Goal: Information Seeking & Learning: Learn about a topic

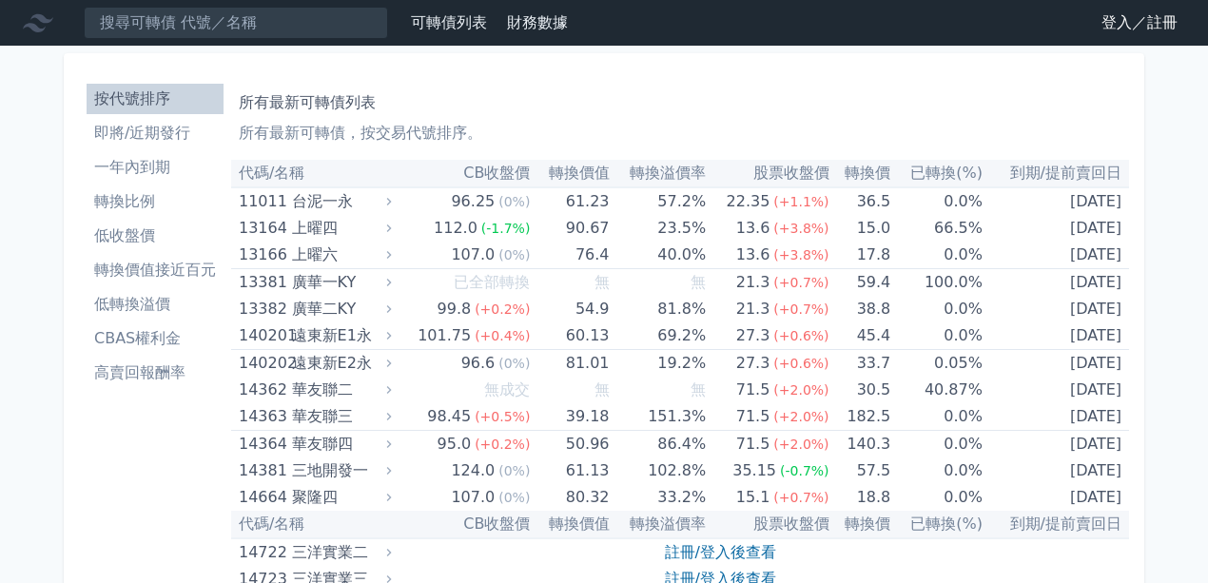
click at [202, 26] on input at bounding box center [236, 23] width 304 height 32
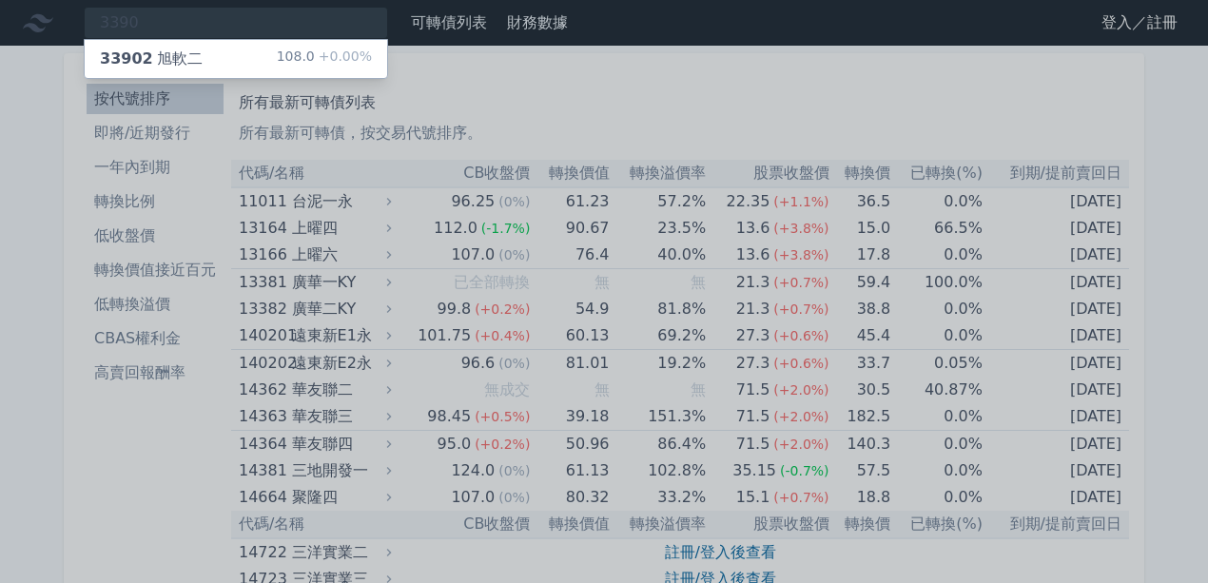
type input "3390"
click at [246, 59] on div "33902 旭軟二 108.0 +0.00%" at bounding box center [236, 59] width 303 height 38
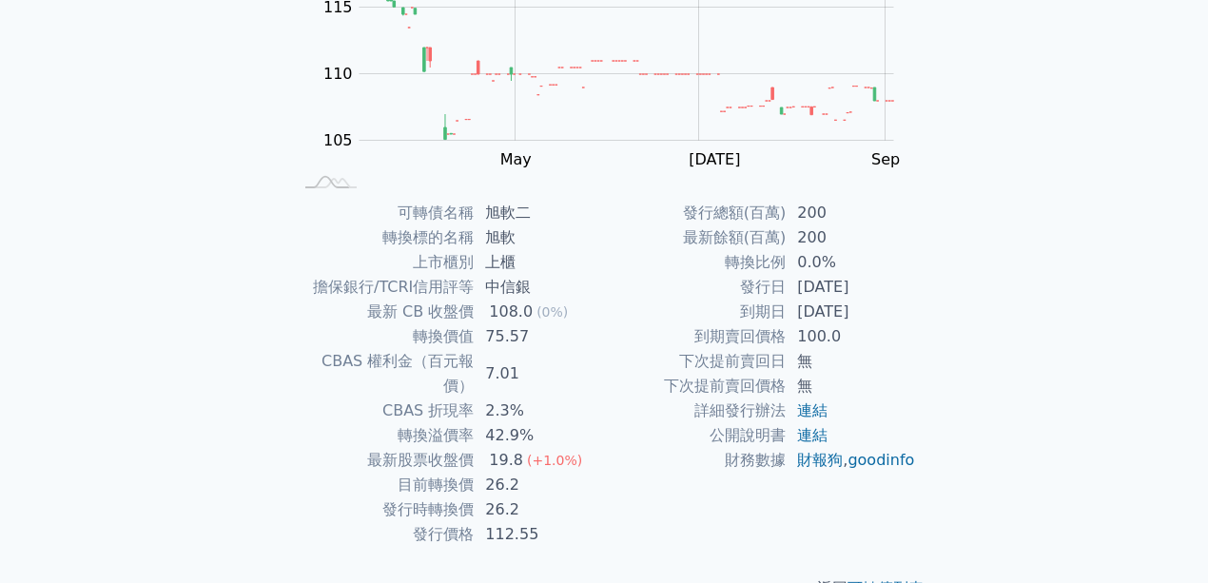
scroll to position [298, 0]
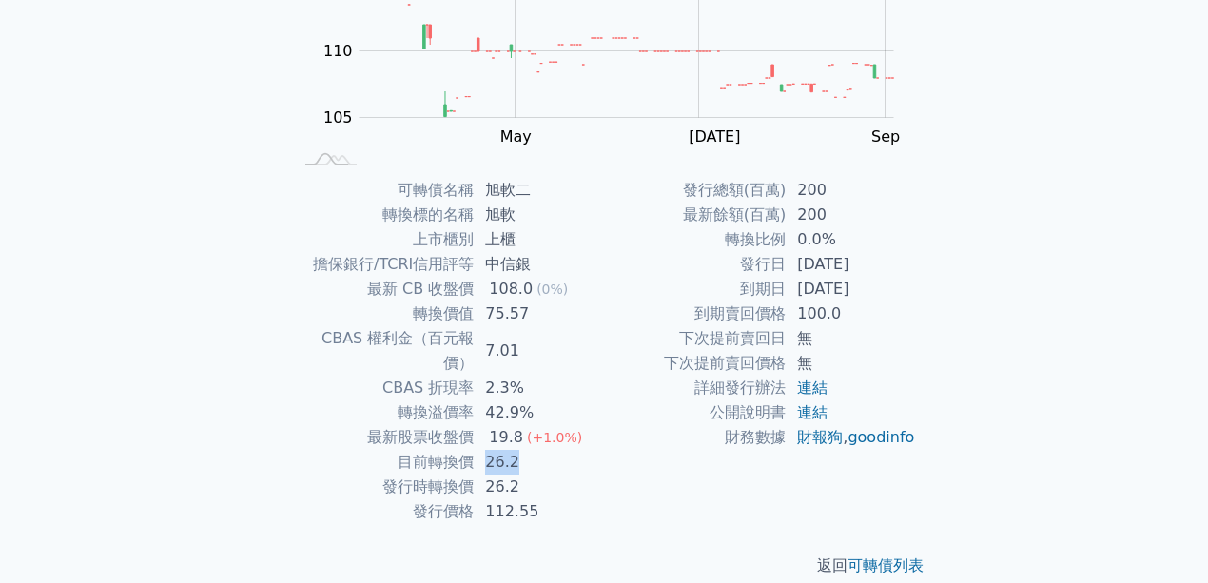
drag, startPoint x: 501, startPoint y: 434, endPoint x: 578, endPoint y: 422, distance: 77.9
click at [569, 450] on td "26.2" at bounding box center [539, 462] width 130 height 25
click at [582, 425] on td "19.8 (+1.0%)" at bounding box center [539, 437] width 130 height 25
drag, startPoint x: 496, startPoint y: 432, endPoint x: 534, endPoint y: 429, distance: 38.2
click at [534, 450] on td "26.2" at bounding box center [539, 462] width 130 height 25
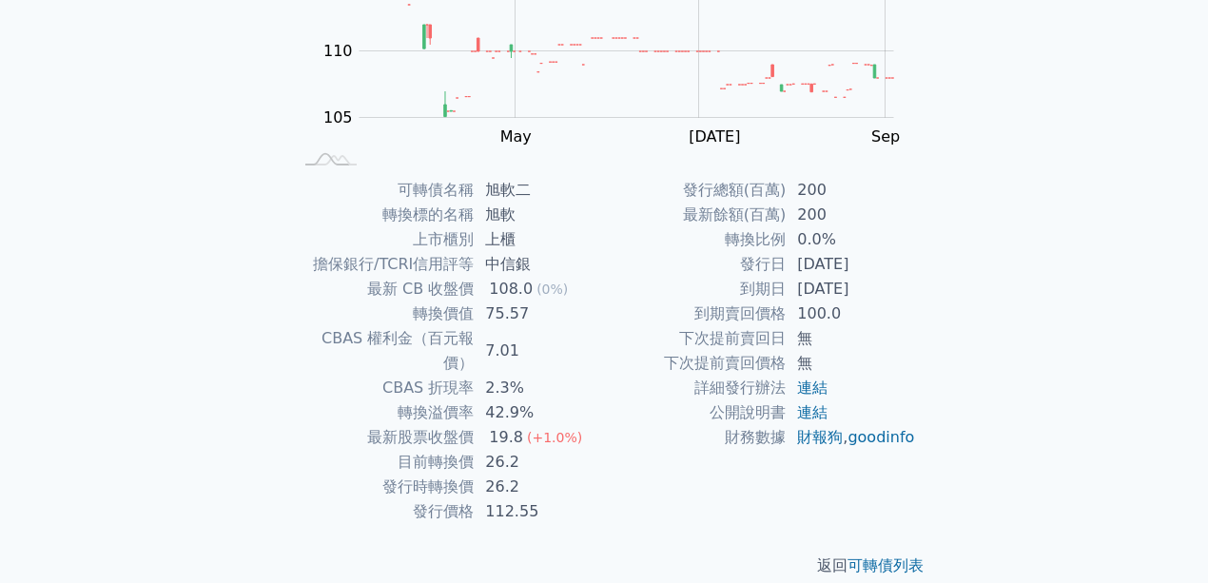
click at [571, 430] on span "(+1.0%)" at bounding box center [554, 437] width 55 height 15
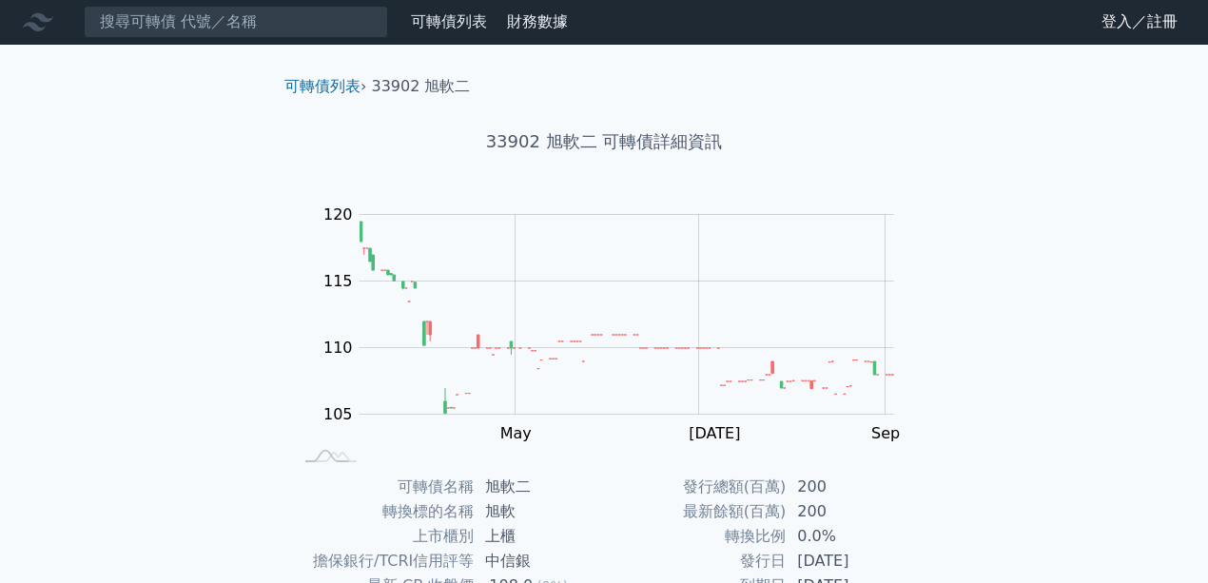
scroll to position [0, 0]
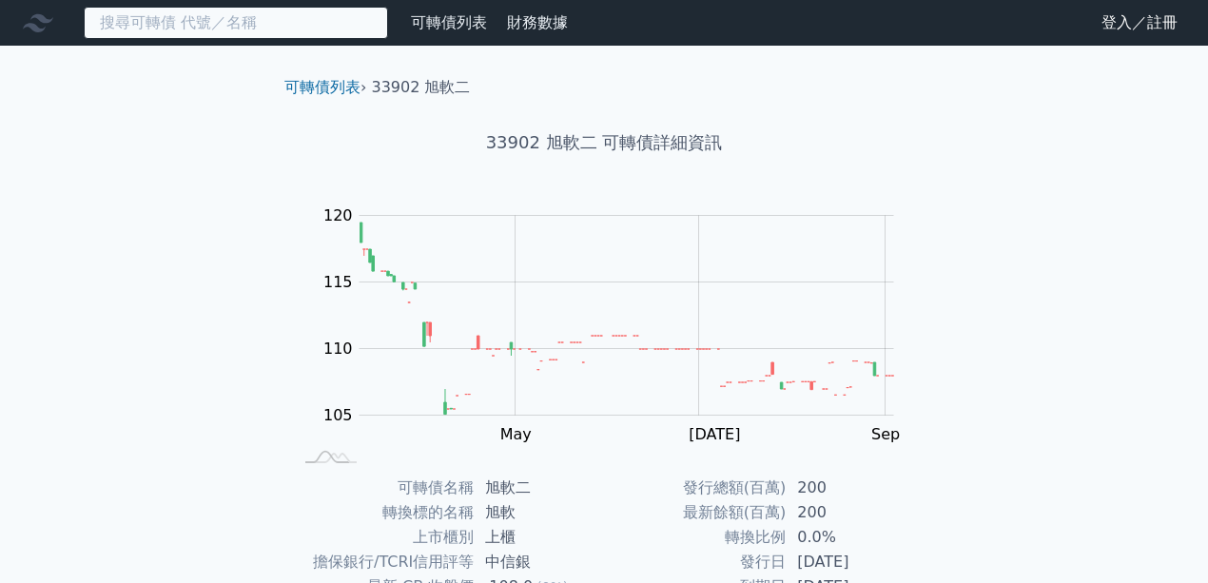
click at [324, 32] on input at bounding box center [236, 23] width 304 height 32
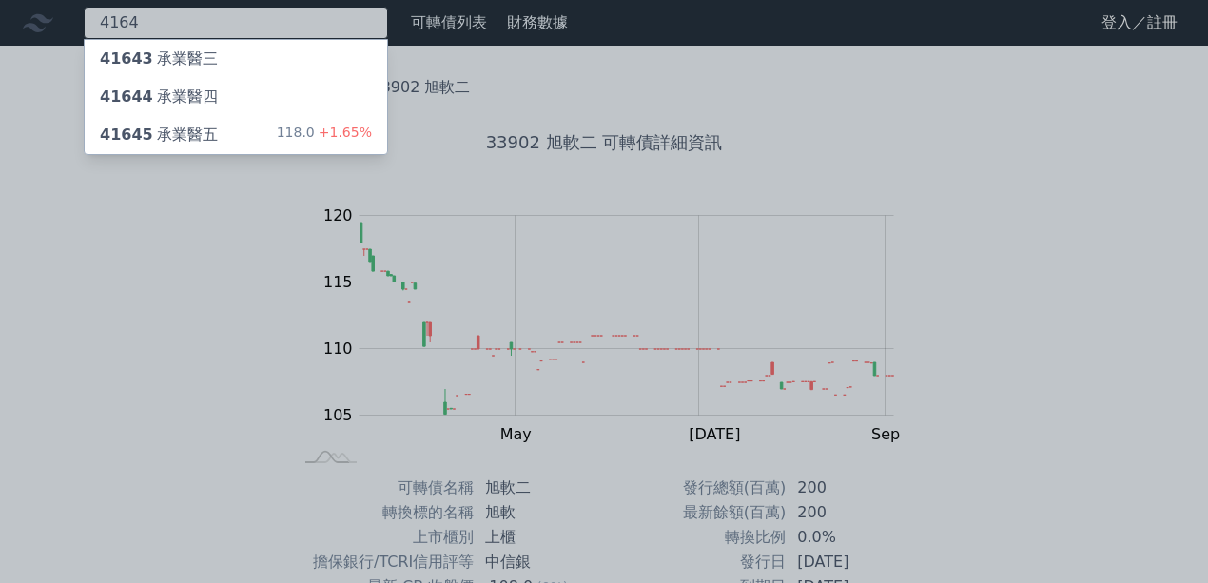
type input "4164"
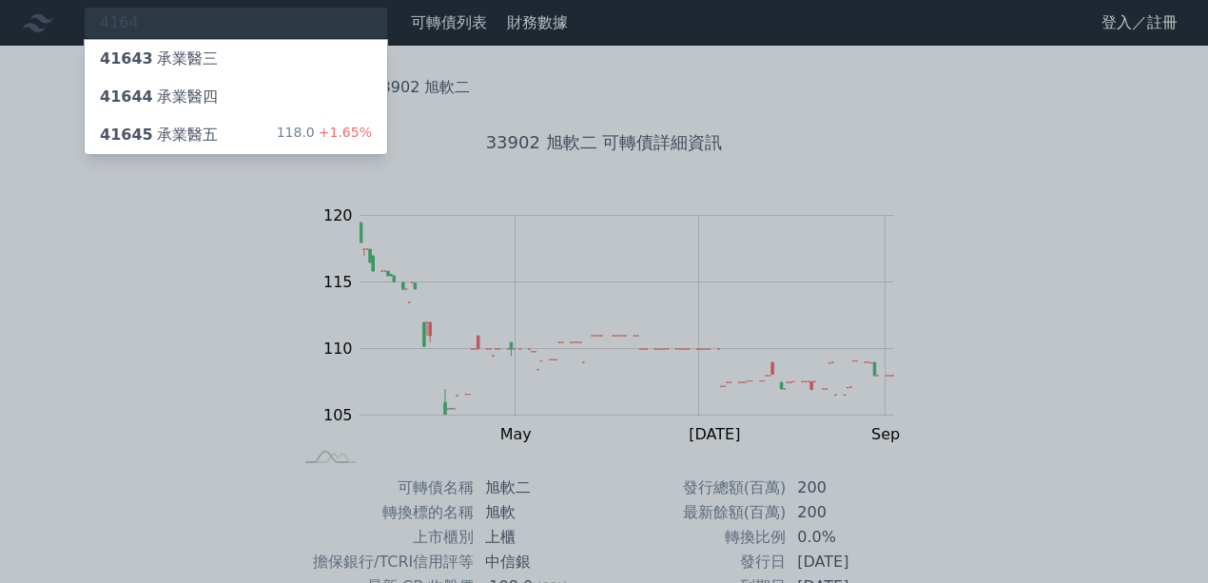
click at [302, 143] on div "118.0 +1.65%" at bounding box center [324, 135] width 95 height 23
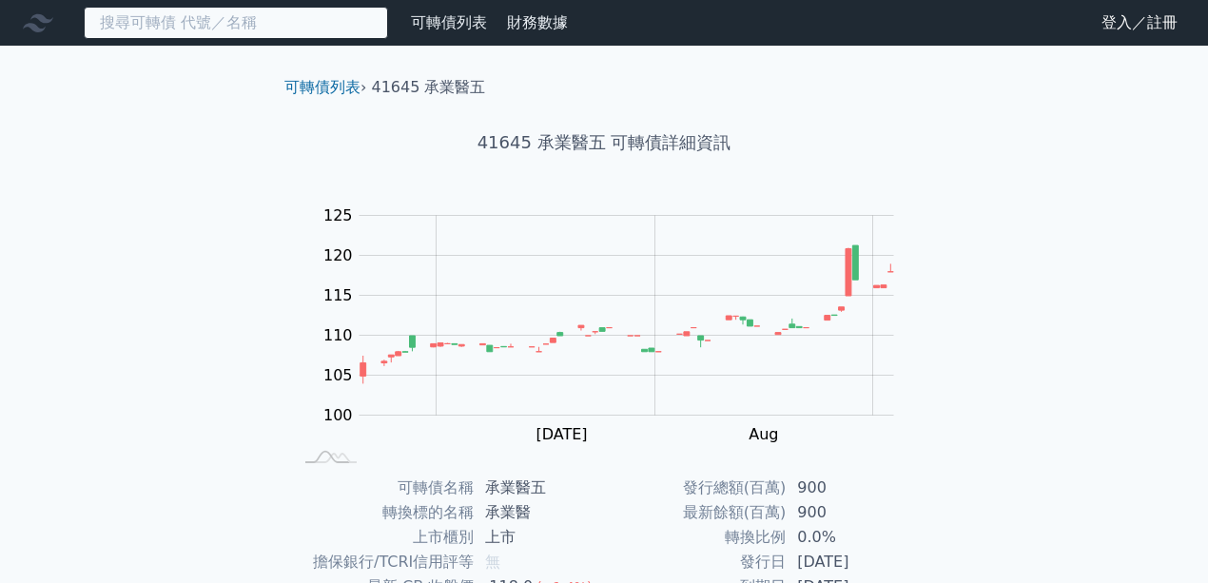
click at [271, 32] on input at bounding box center [236, 23] width 304 height 32
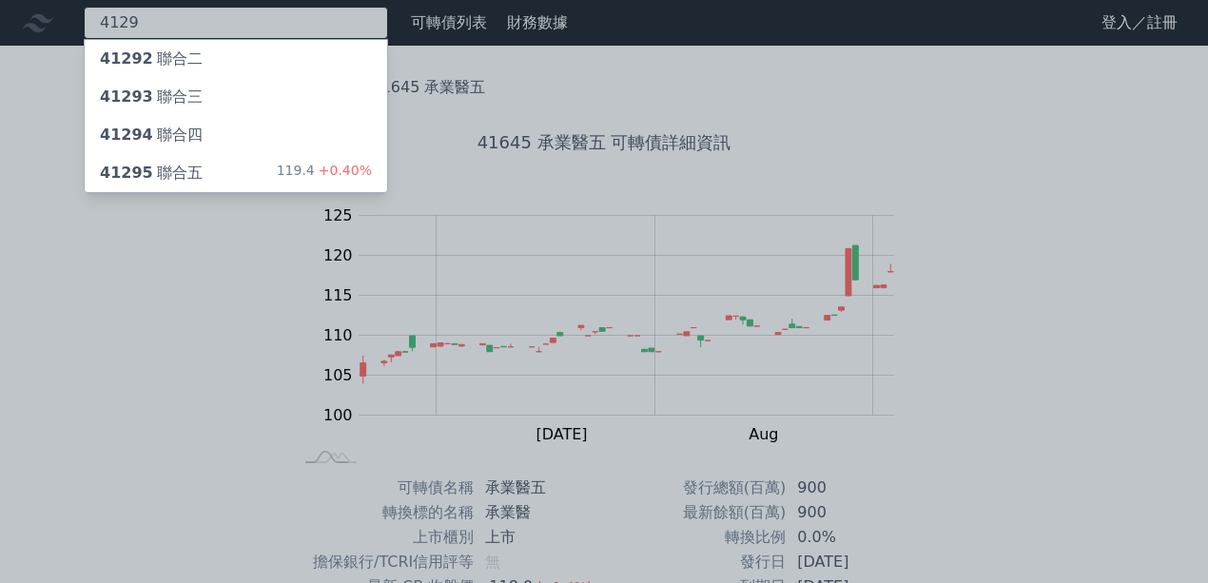
type input "4129"
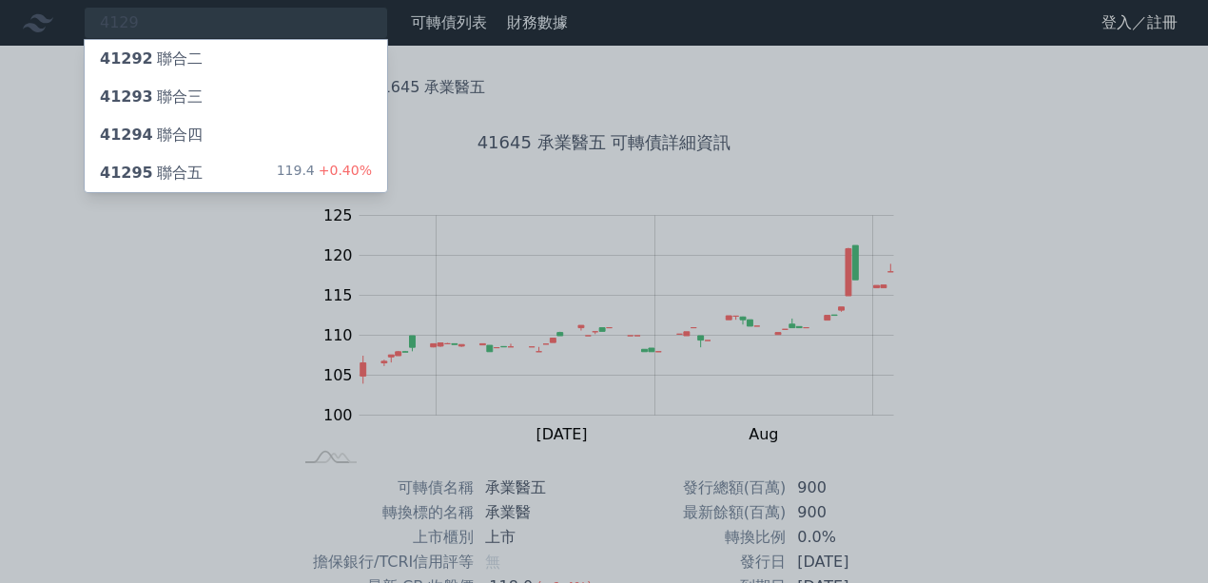
click at [282, 169] on div "41295 聯合五 119.4 +0.40%" at bounding box center [236, 173] width 303 height 38
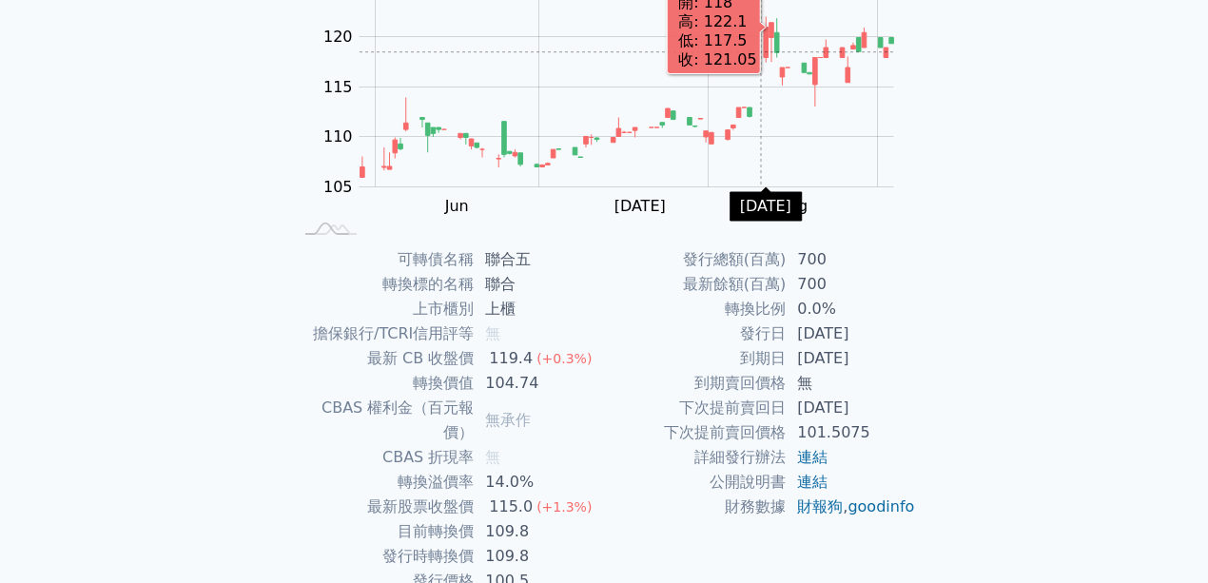
scroll to position [253, 0]
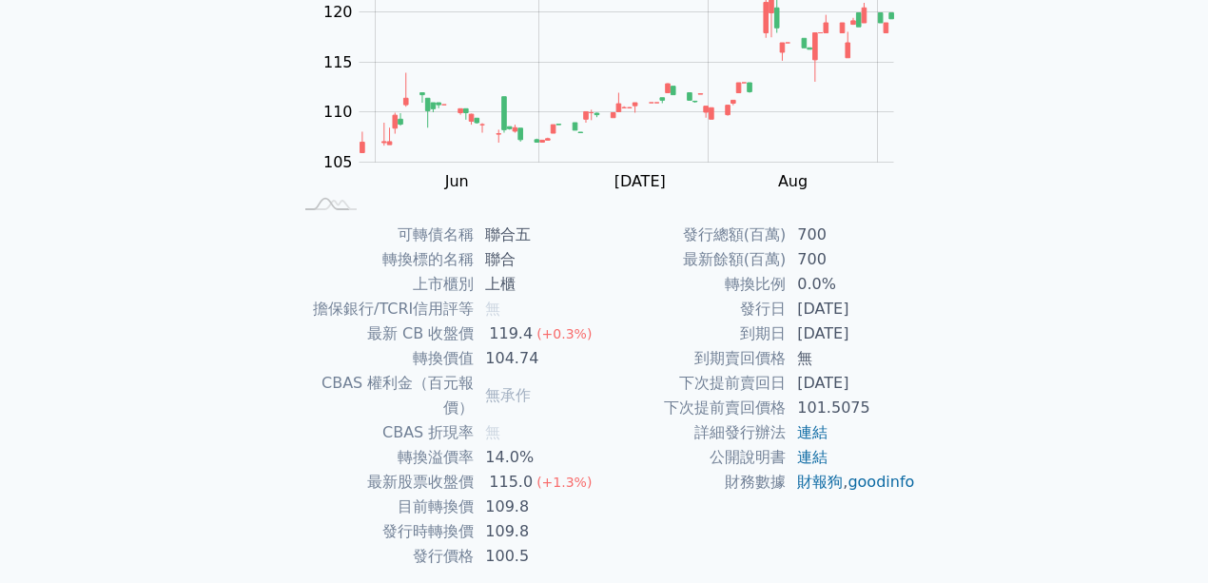
drag, startPoint x: 879, startPoint y: 301, endPoint x: 927, endPoint y: 296, distance: 47.8
click at [893, 302] on td "[DATE]" at bounding box center [851, 309] width 130 height 25
click at [927, 296] on div "可轉債名稱 聯合五 轉換標的名稱 聯合 上市櫃別 上櫃 擔保銀行/TCRI信用評等 無 最新 CB 收盤價 119.4 (+0.3%) 轉換價值 104.74…" at bounding box center [604, 396] width 670 height 346
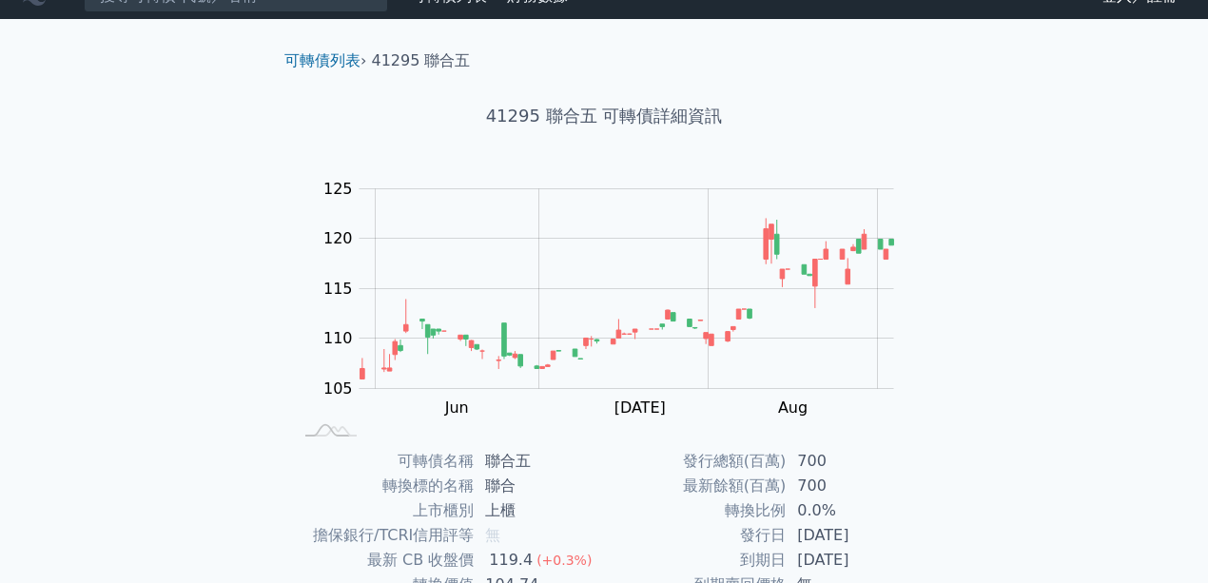
scroll to position [0, 0]
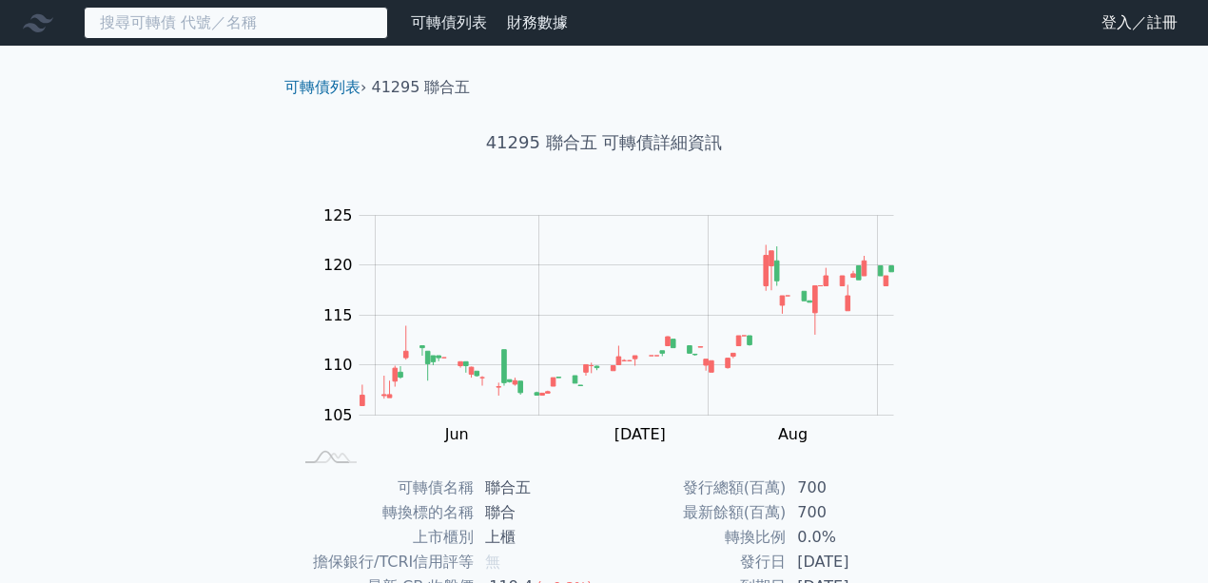
click at [311, 19] on input at bounding box center [236, 23] width 304 height 32
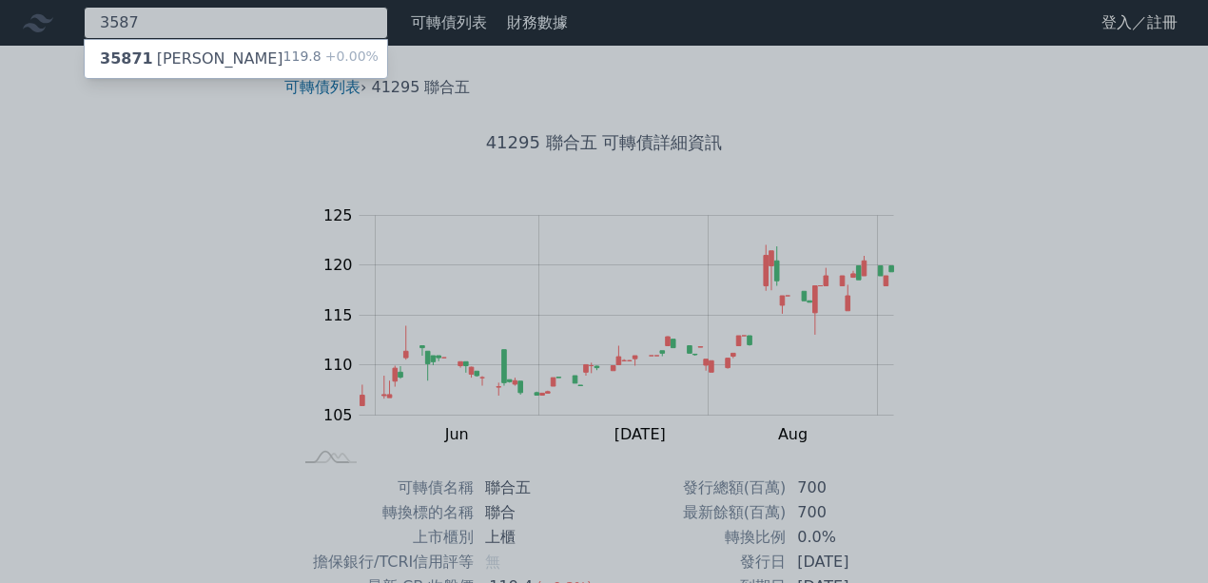
type input "3587"
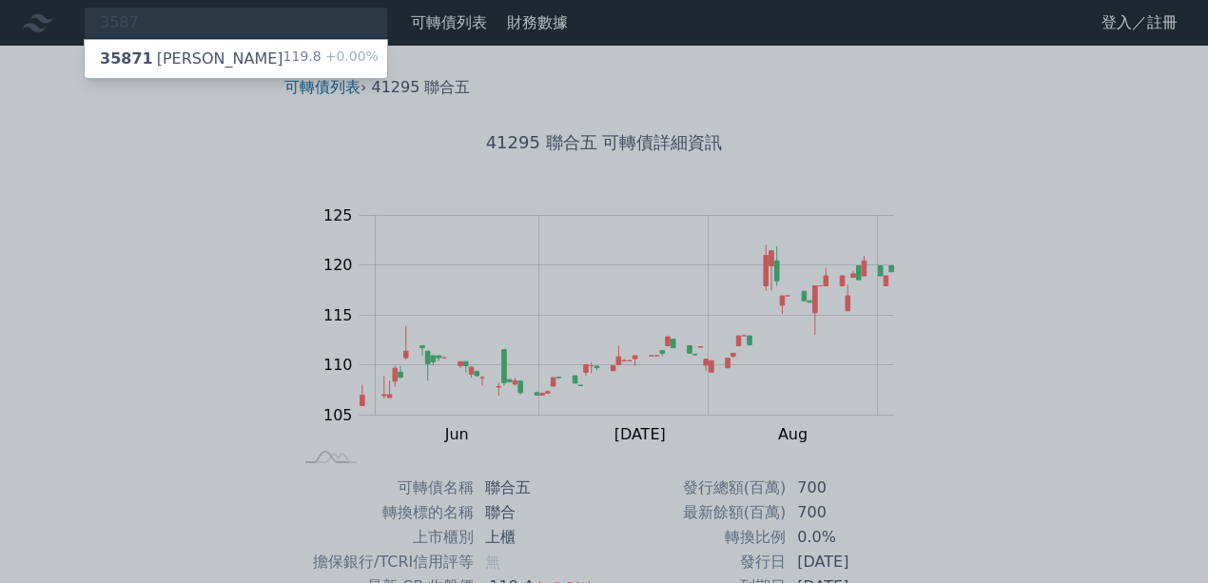
click at [304, 54] on div "119.8 +0.00%" at bounding box center [331, 59] width 95 height 23
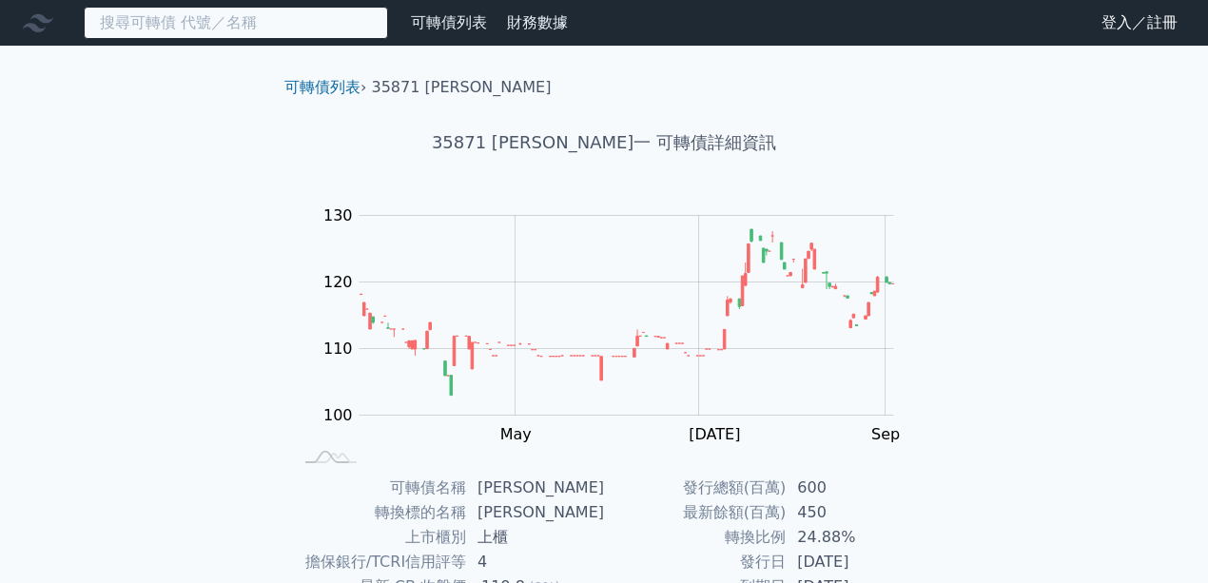
click at [228, 29] on input at bounding box center [236, 23] width 304 height 32
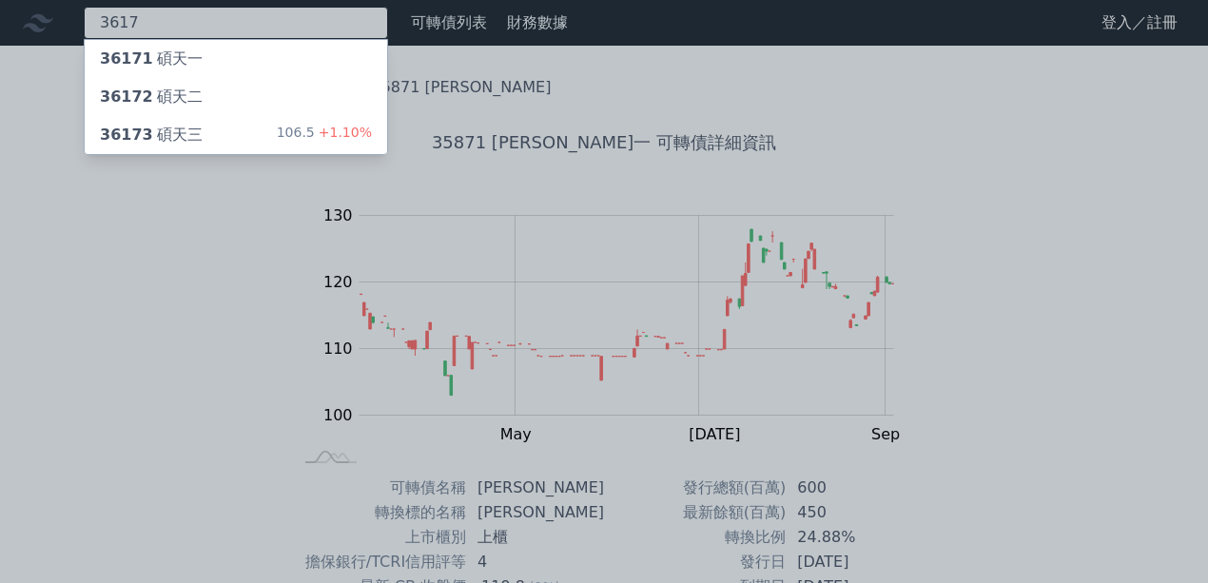
type input "3617"
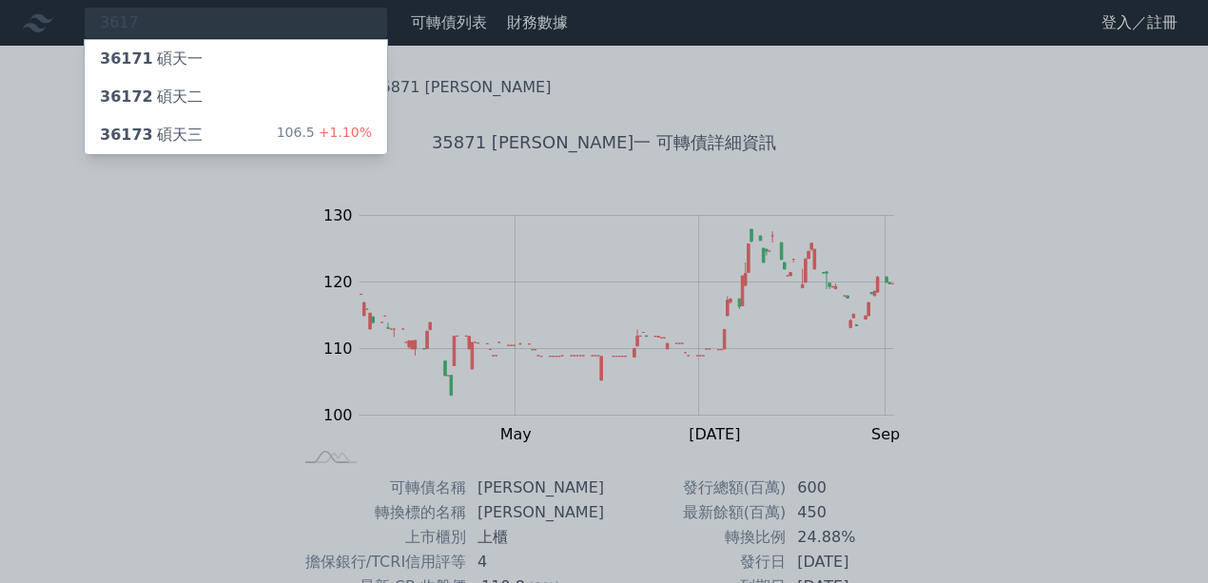
click at [246, 128] on div "36173 碩天三 106.5 +1.10%" at bounding box center [236, 135] width 303 height 38
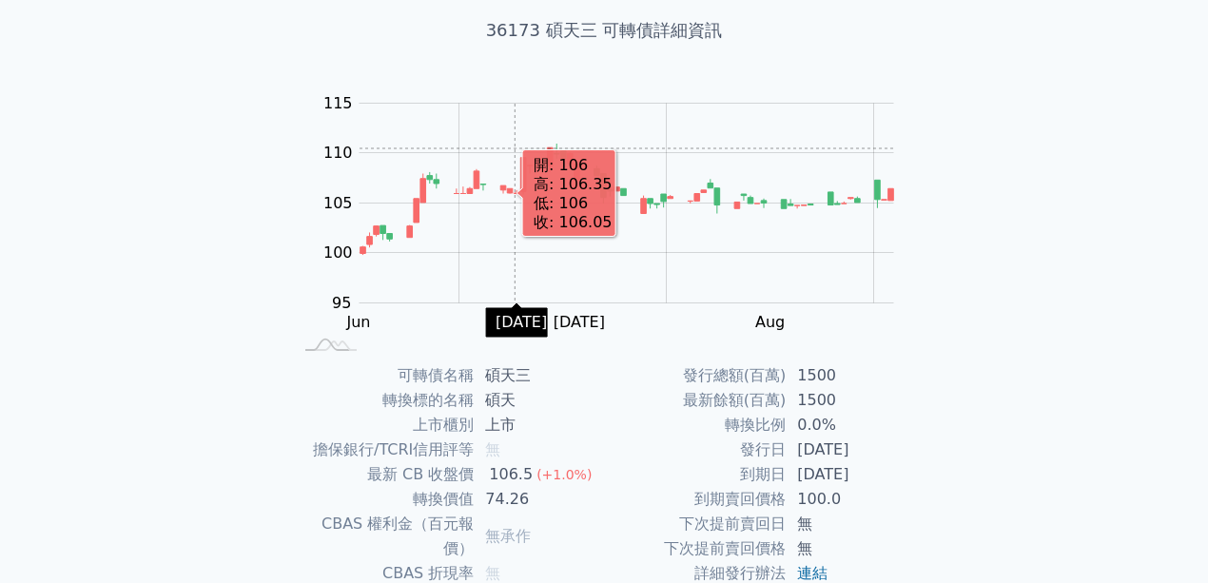
scroll to position [253, 0]
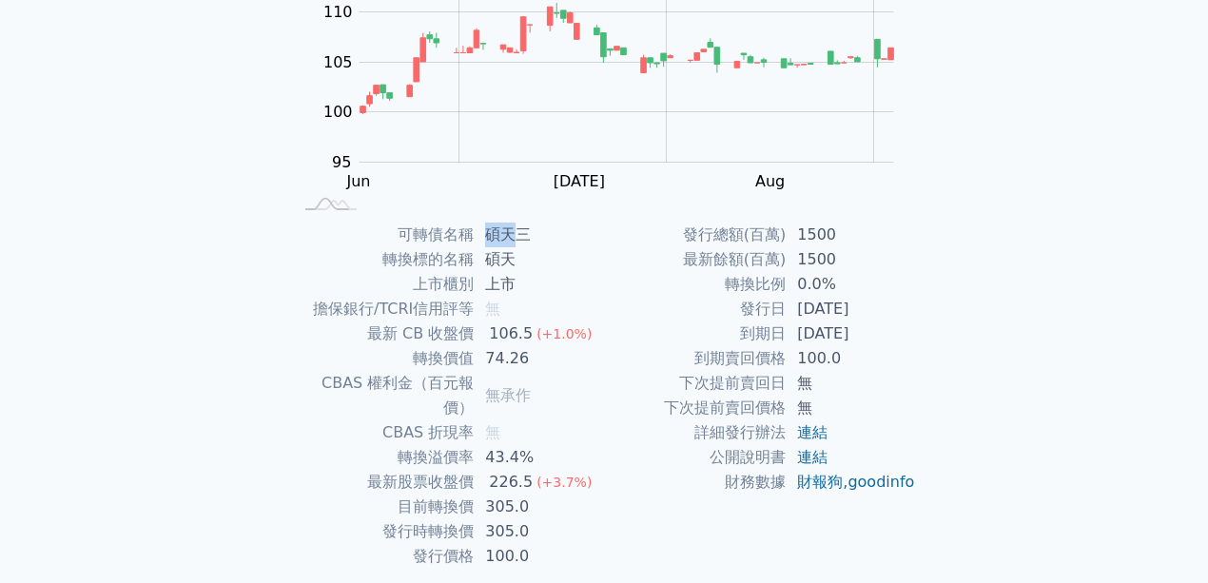
drag, startPoint x: 512, startPoint y: 237, endPoint x: 490, endPoint y: 231, distance: 22.6
click at [481, 233] on td "碩天三" at bounding box center [539, 235] width 130 height 25
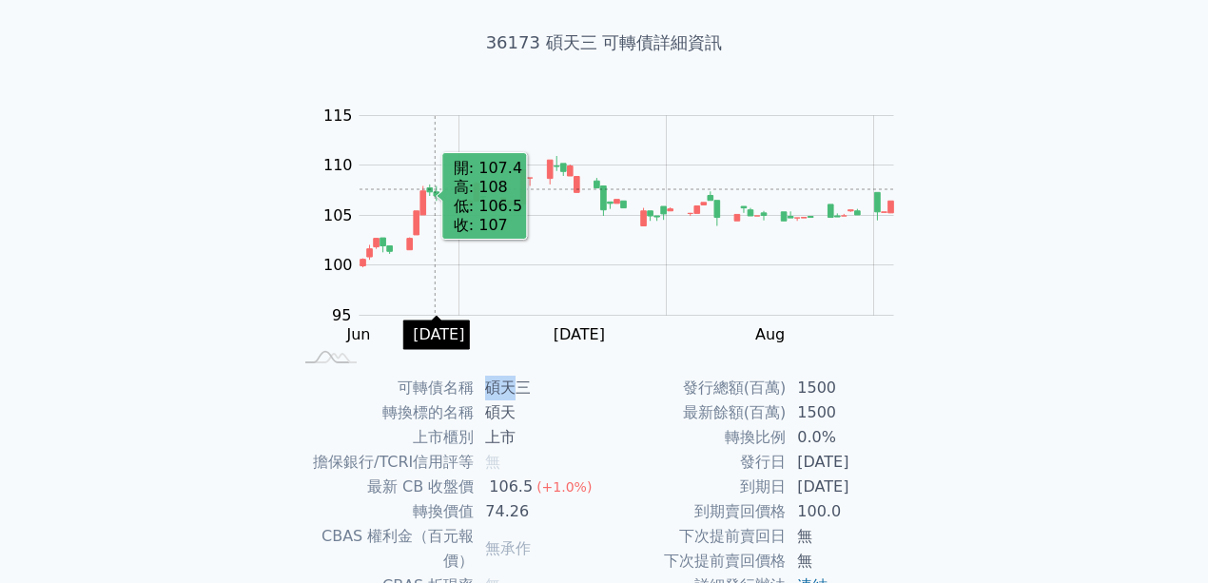
scroll to position [0, 0]
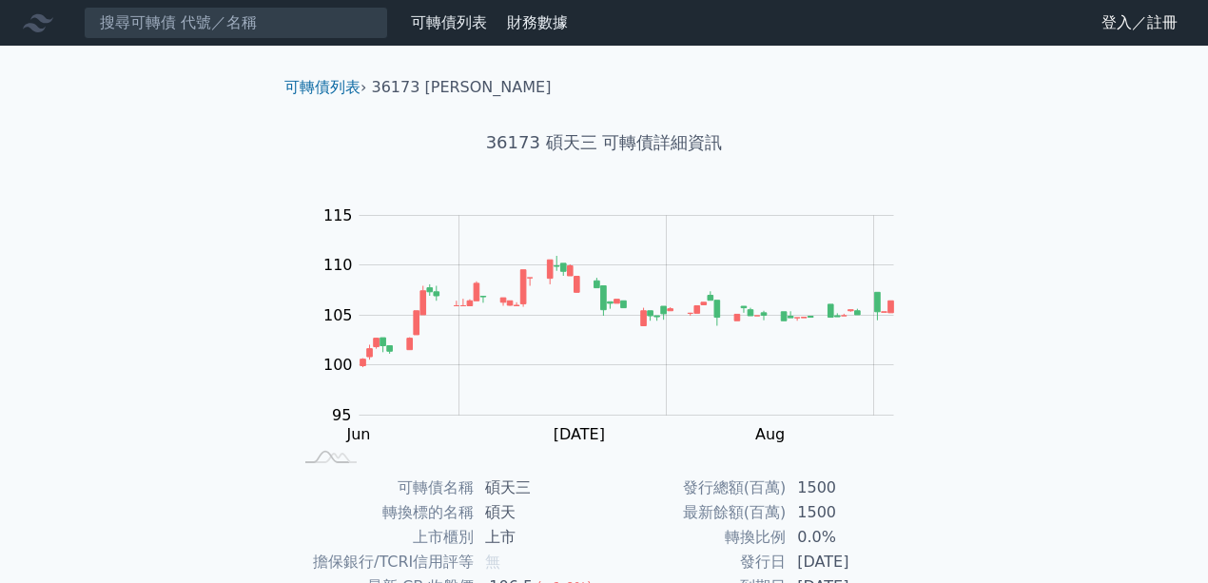
click at [327, 40] on nav "可轉債列表 財務數據 可轉債列表 財務數據 登入／註冊 登入／註冊" at bounding box center [604, 23] width 1208 height 46
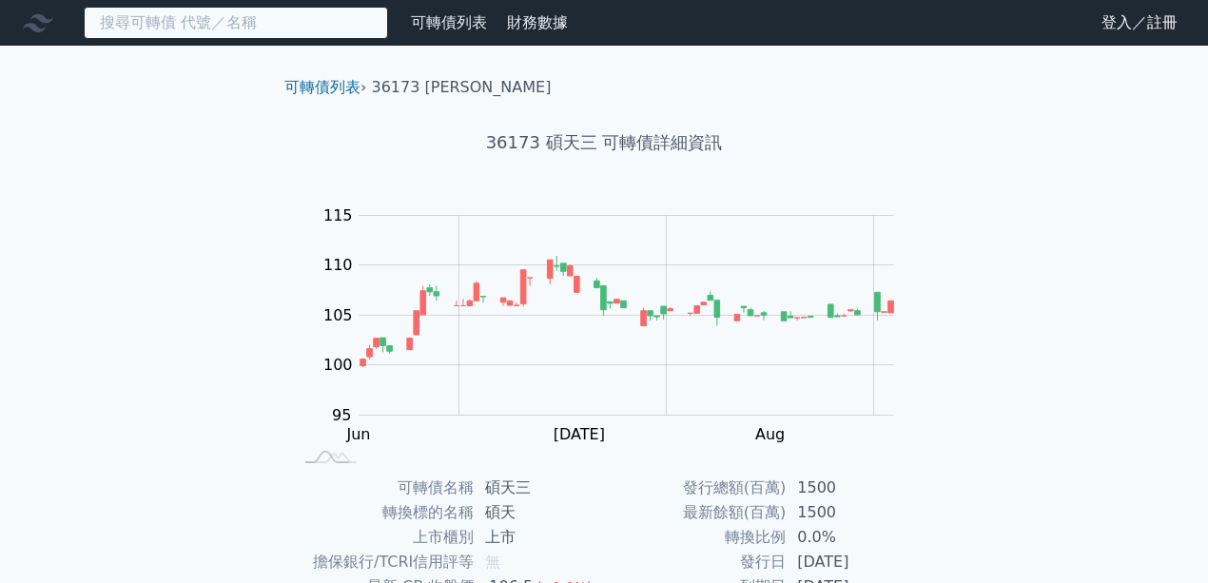
click at [324, 29] on input at bounding box center [236, 23] width 304 height 32
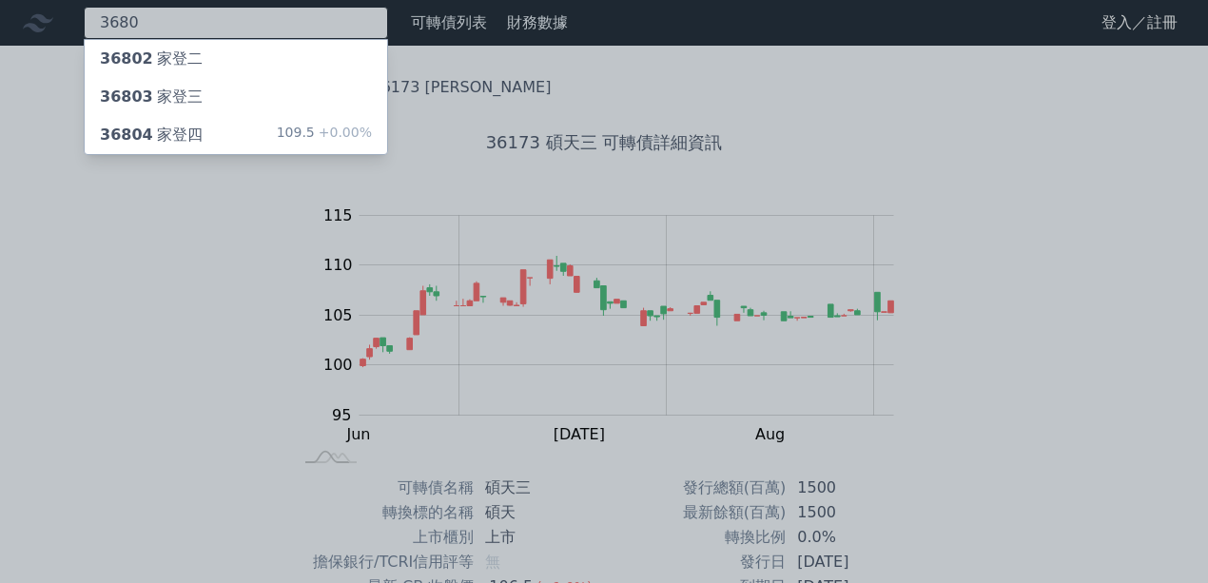
type input "3680"
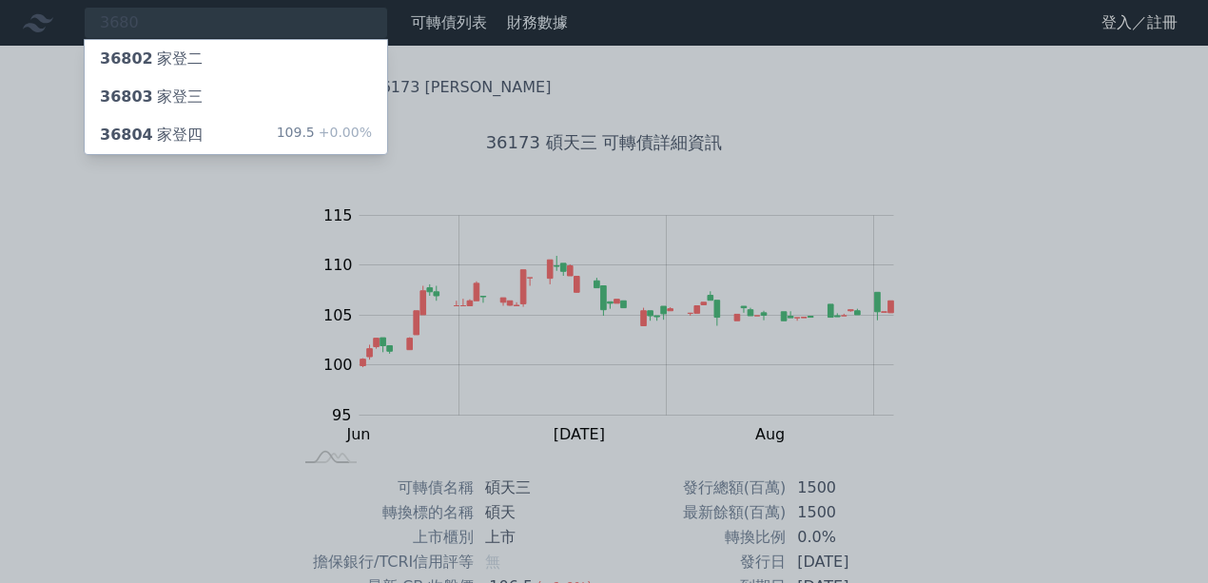
click at [312, 135] on div "109.5 +0.00%" at bounding box center [324, 135] width 95 height 23
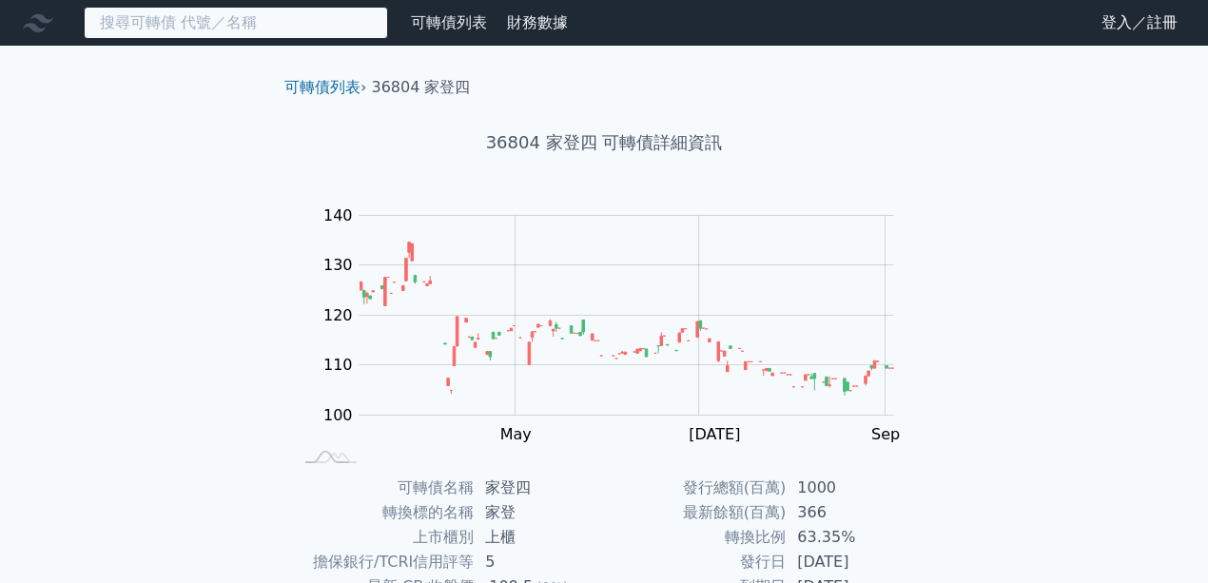
click at [294, 37] on input at bounding box center [236, 23] width 304 height 32
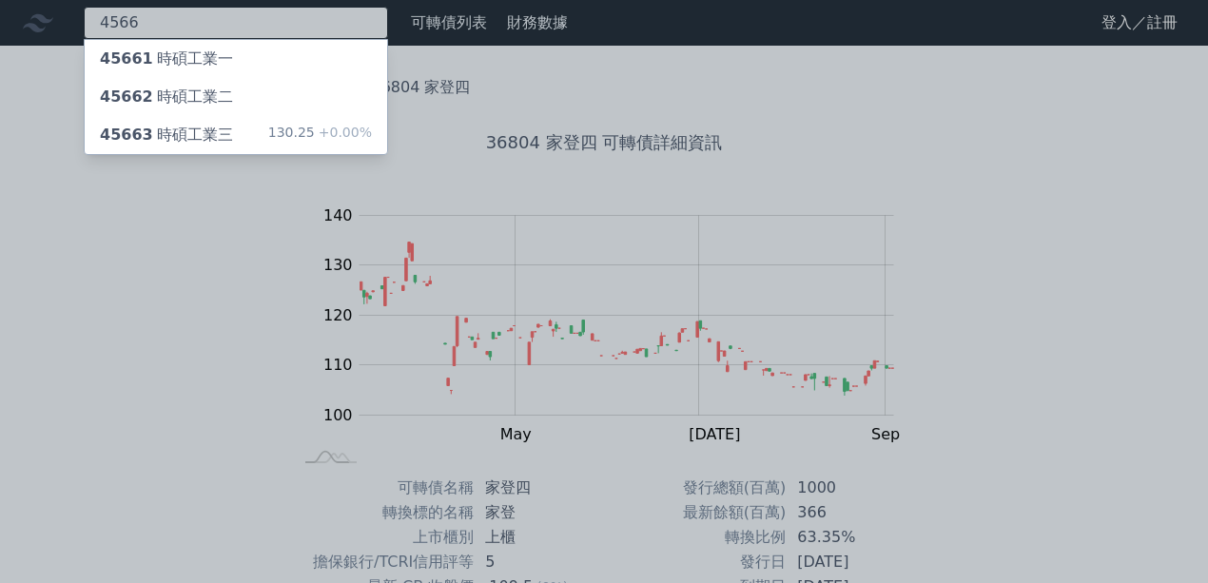
type input "4566"
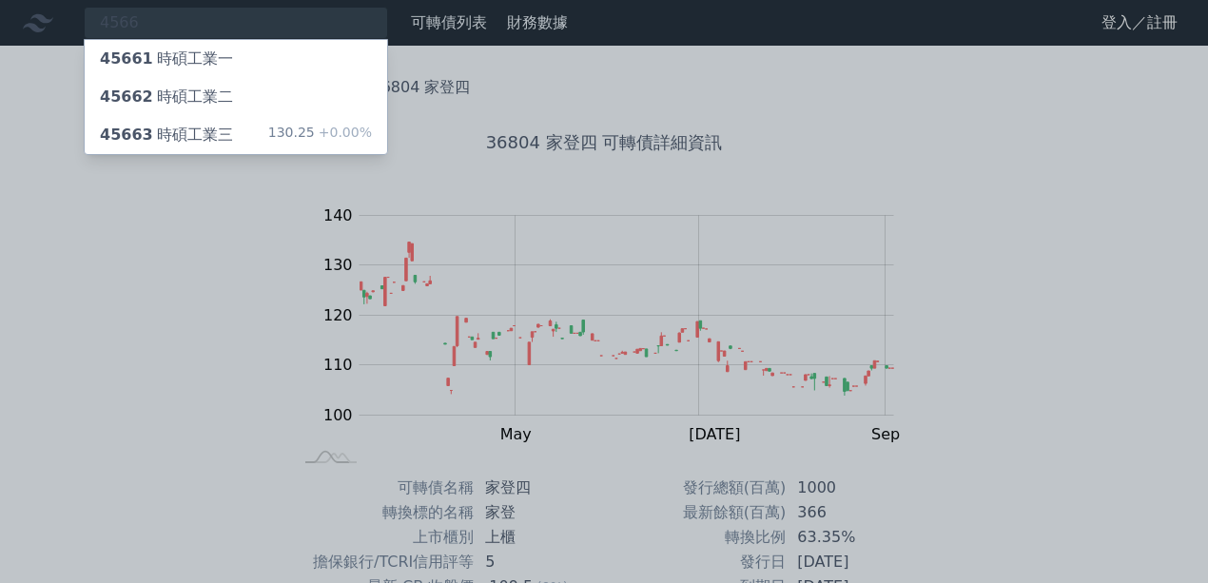
click at [270, 134] on div "45663 時碩工業三 130.25 +0.00%" at bounding box center [236, 135] width 303 height 38
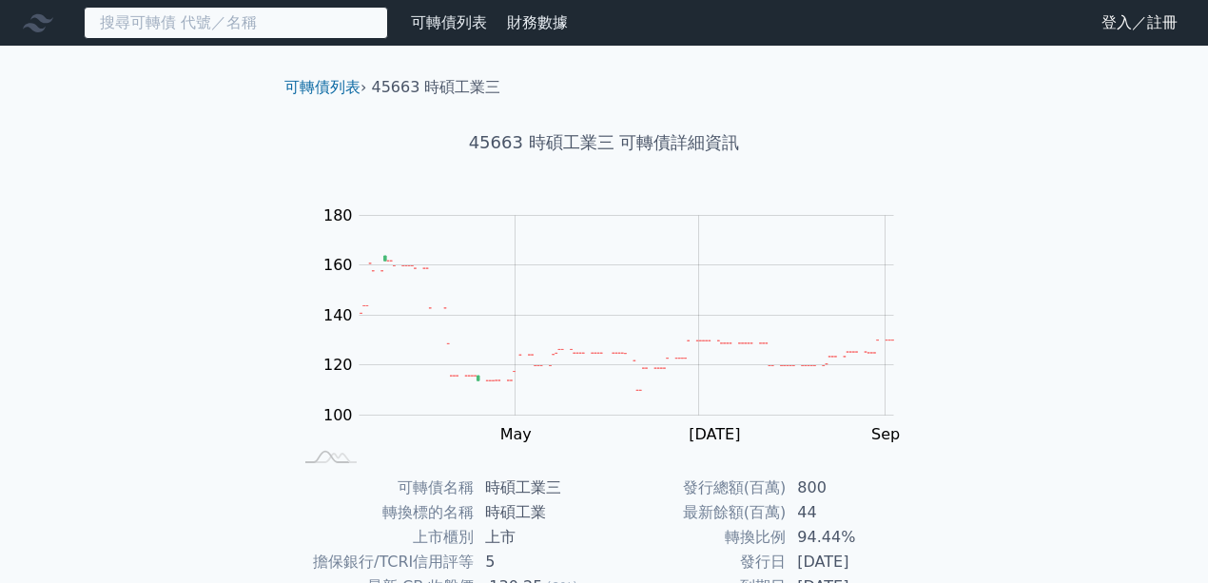
click at [344, 19] on input at bounding box center [236, 23] width 304 height 32
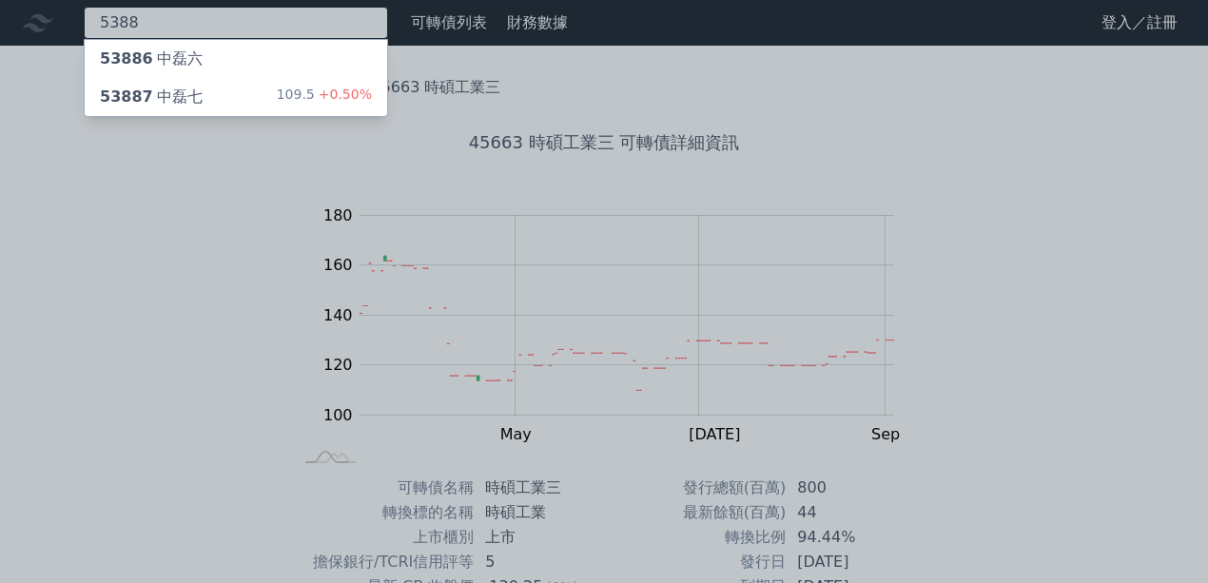
type input "5388"
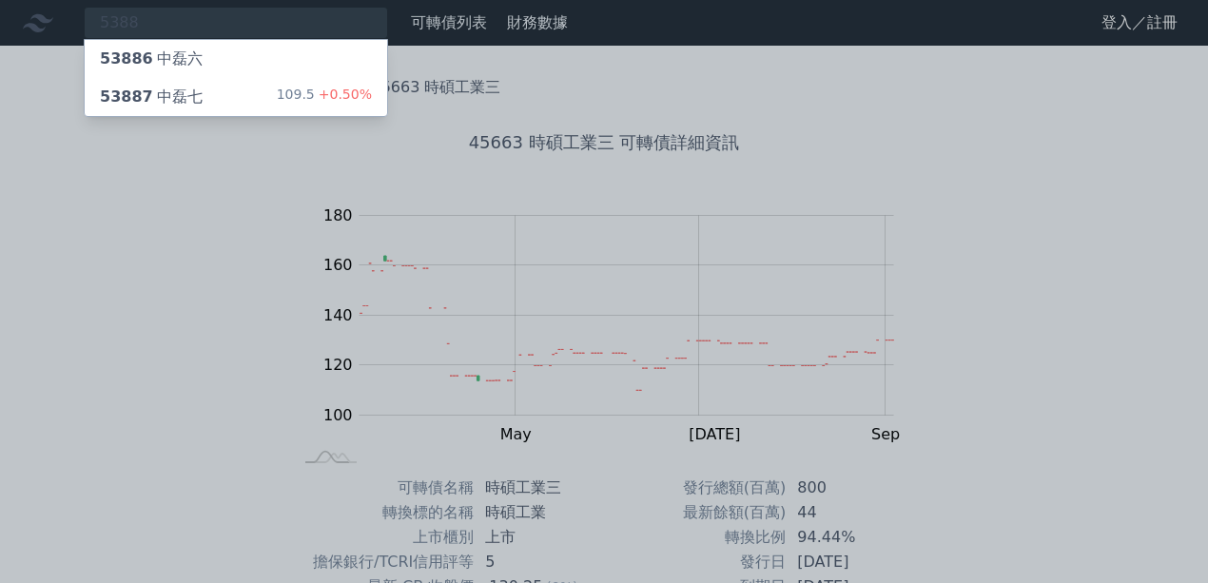
click at [334, 103] on div "109.5 +0.50%" at bounding box center [324, 97] width 95 height 23
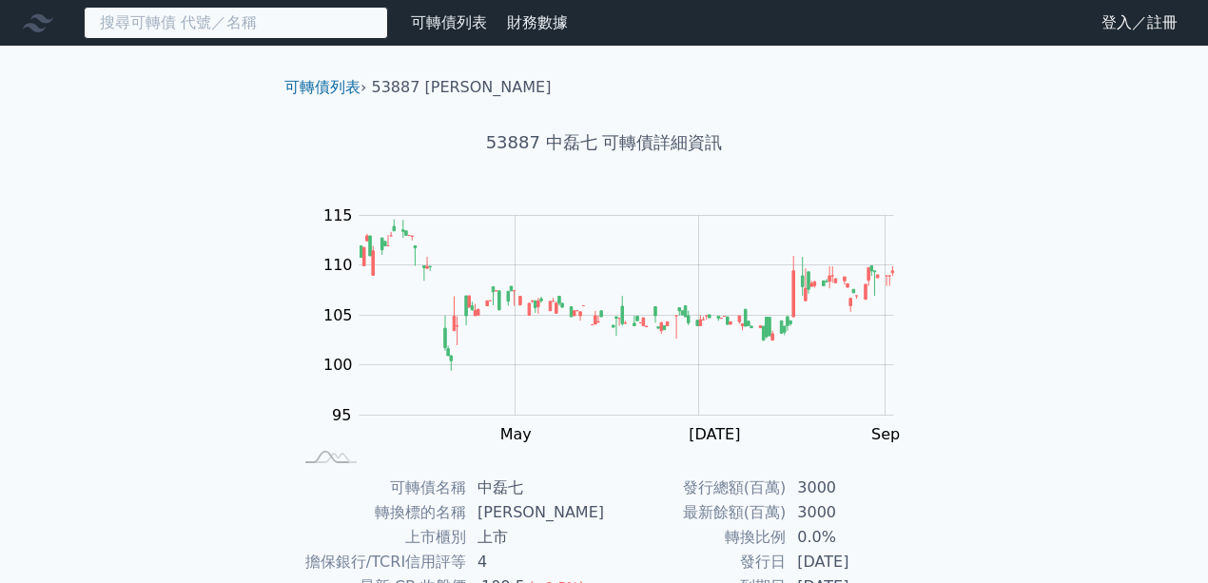
click at [308, 36] on input at bounding box center [236, 23] width 304 height 32
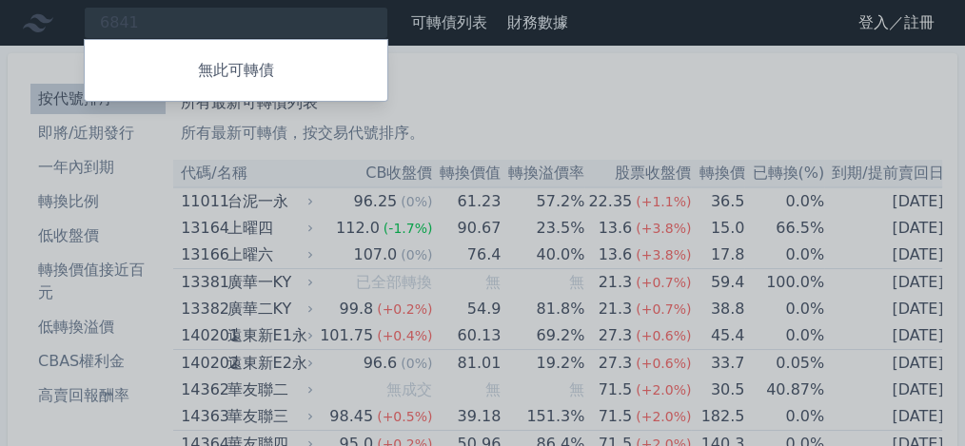
type input "6841"
